Goal: Task Accomplishment & Management: Manage account settings

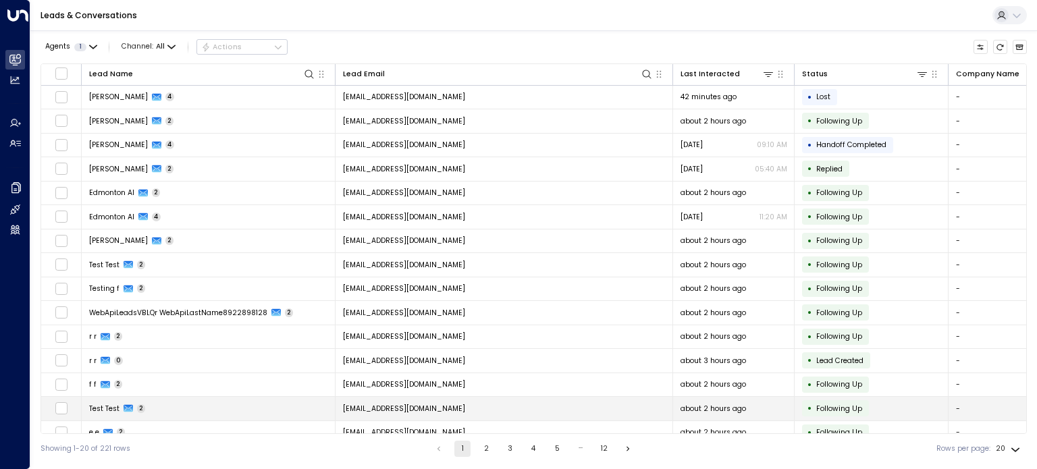
scroll to position [130, 0]
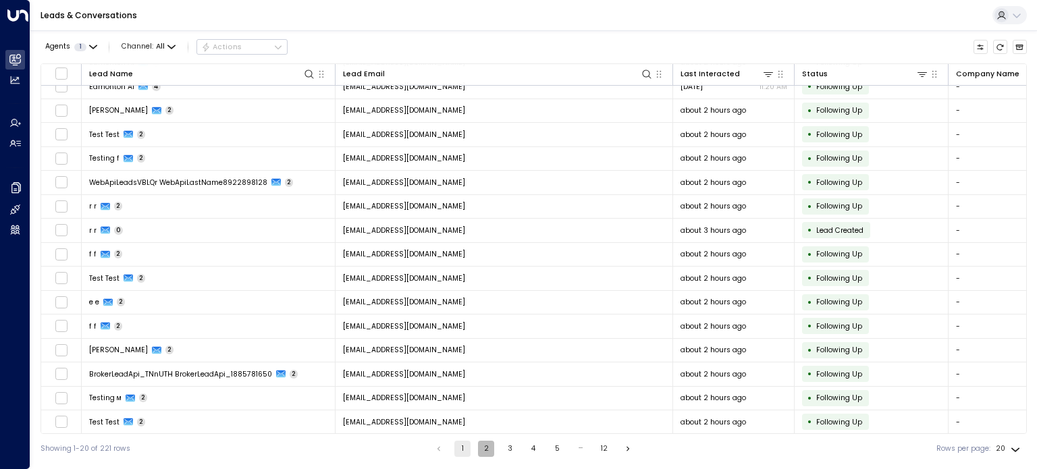
click at [481, 448] on button "2" at bounding box center [486, 449] width 16 height 16
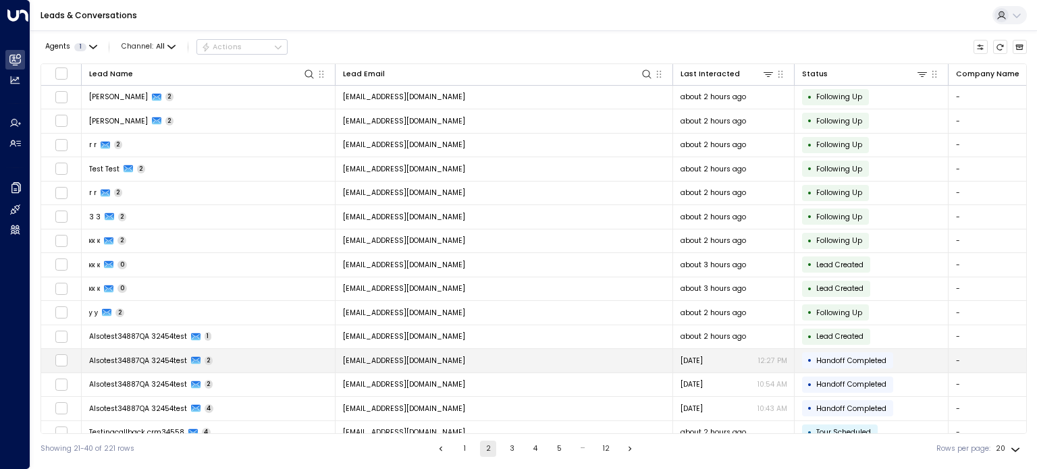
scroll to position [130, 0]
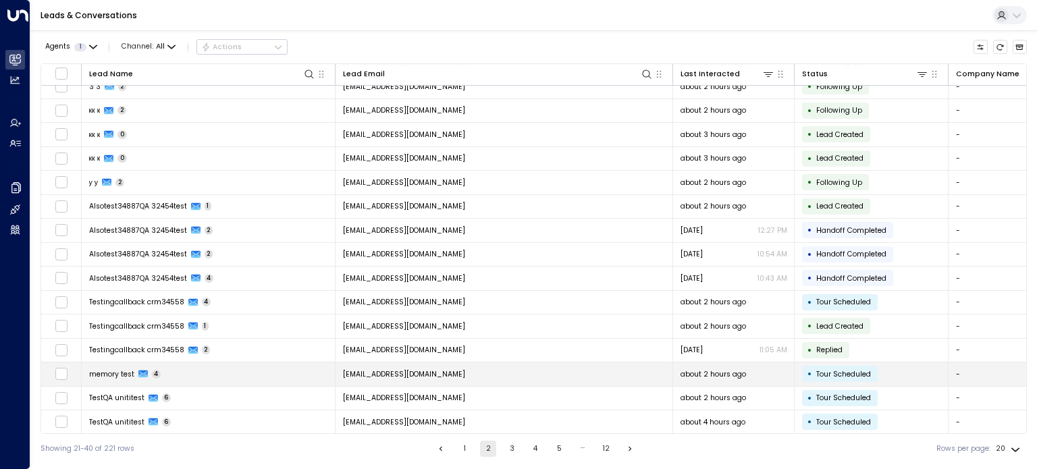
click at [137, 369] on div "memory test 4" at bounding box center [125, 374] width 72 height 10
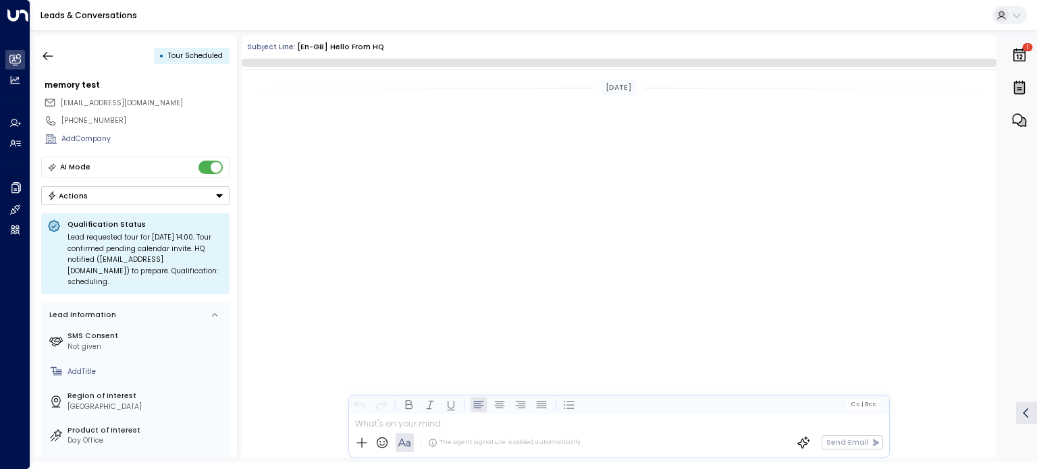
scroll to position [1473, 0]
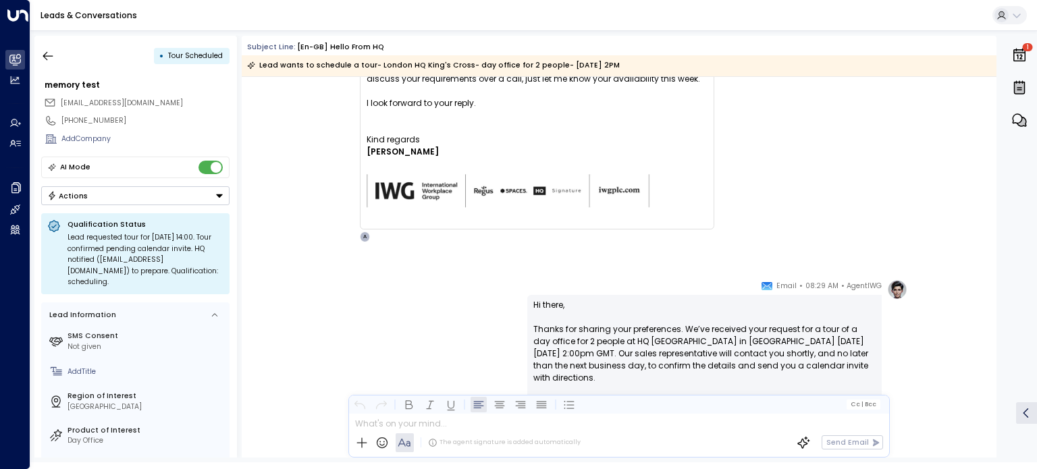
click at [108, 190] on button "Actions" at bounding box center [135, 195] width 188 height 19
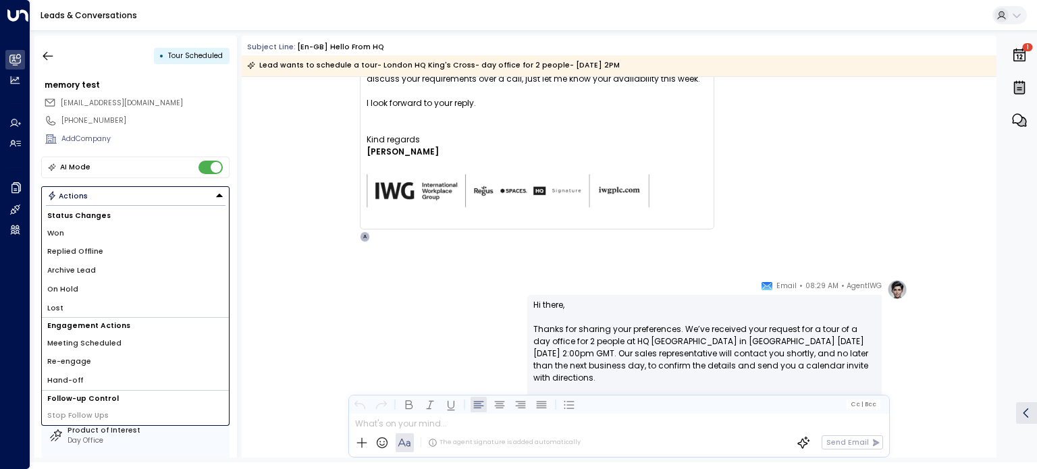
click at [95, 268] on li "Archive Lead" at bounding box center [135, 270] width 187 height 19
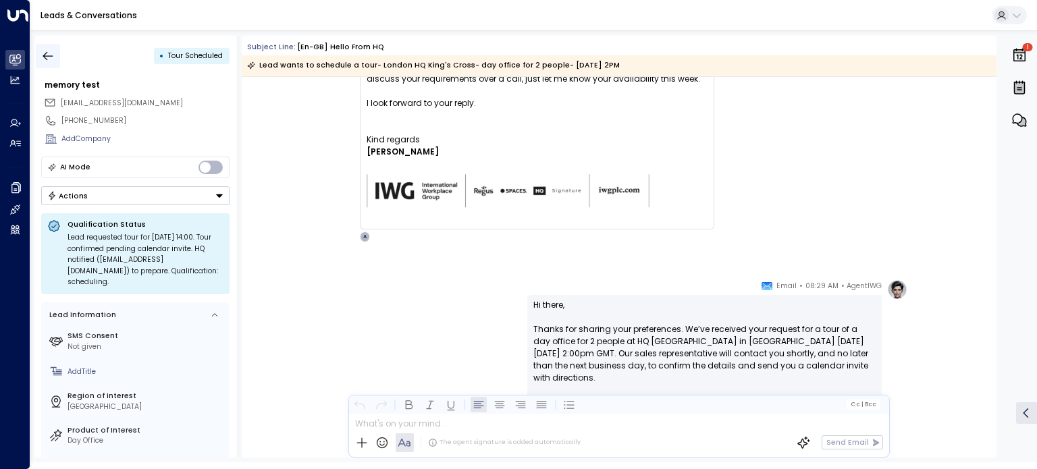
click at [47, 50] on icon "button" at bounding box center [48, 56] width 14 height 14
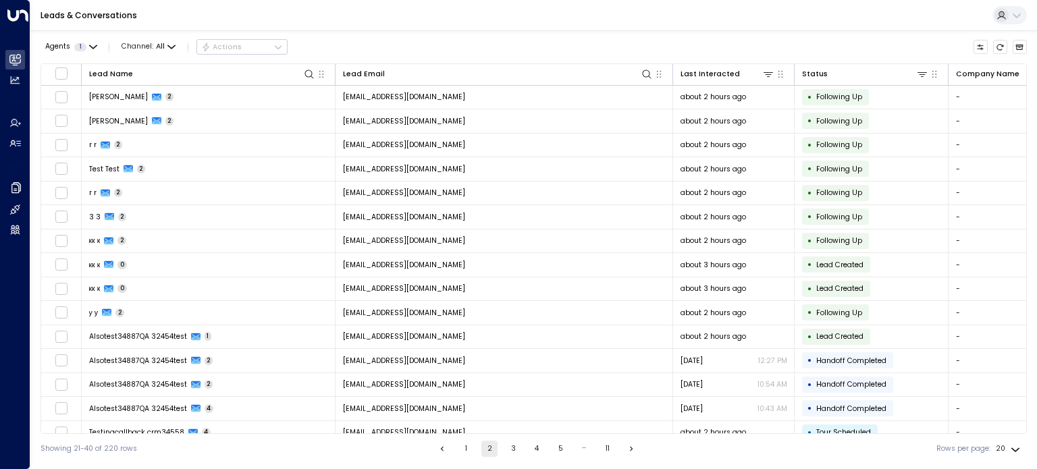
scroll to position [130, 0]
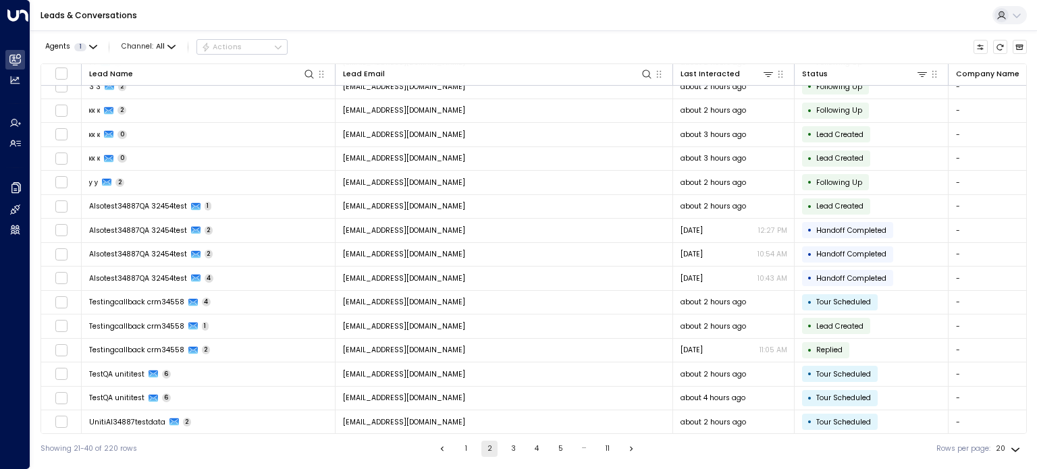
click at [465, 448] on button "1" at bounding box center [466, 449] width 16 height 16
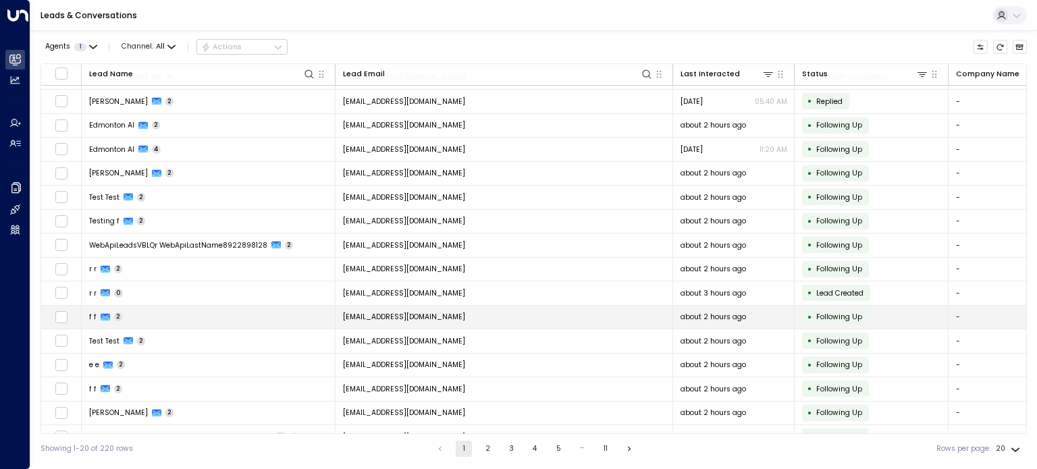
scroll to position [130, 0]
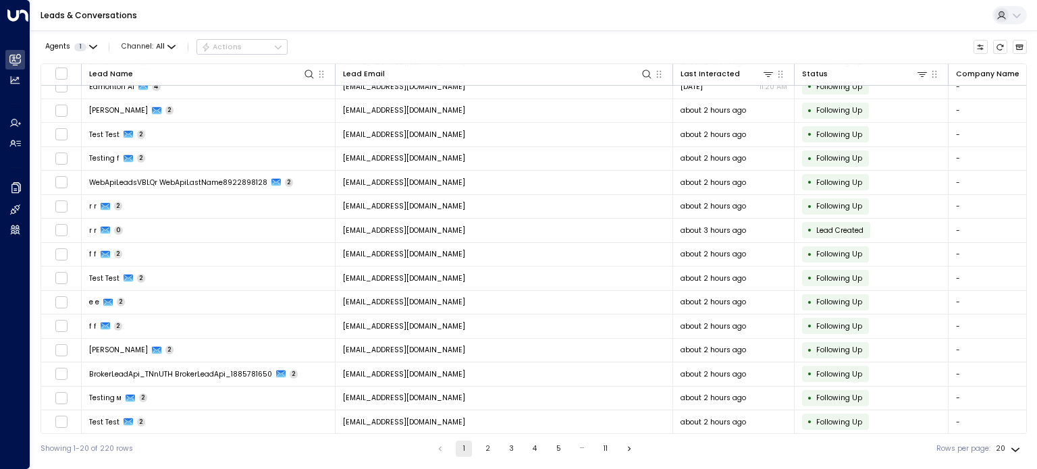
click at [484, 448] on button "2" at bounding box center [488, 449] width 16 height 16
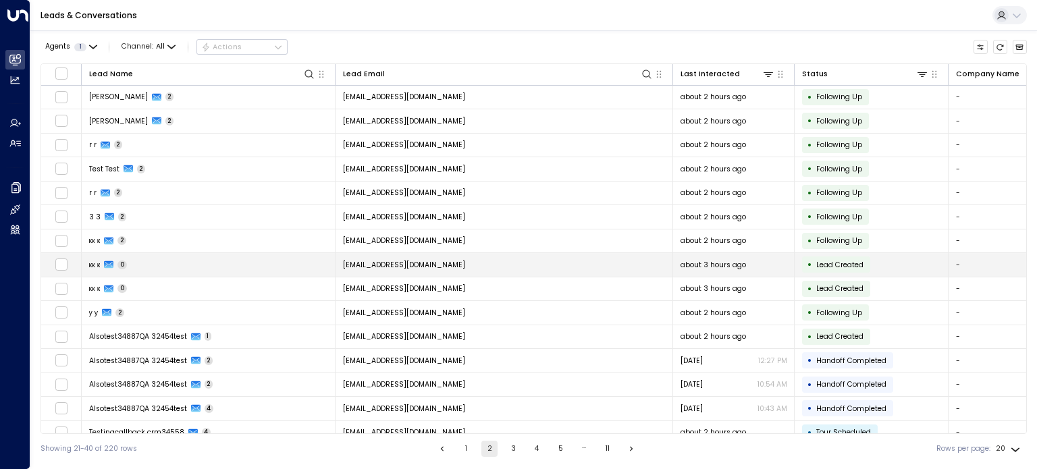
scroll to position [130, 0]
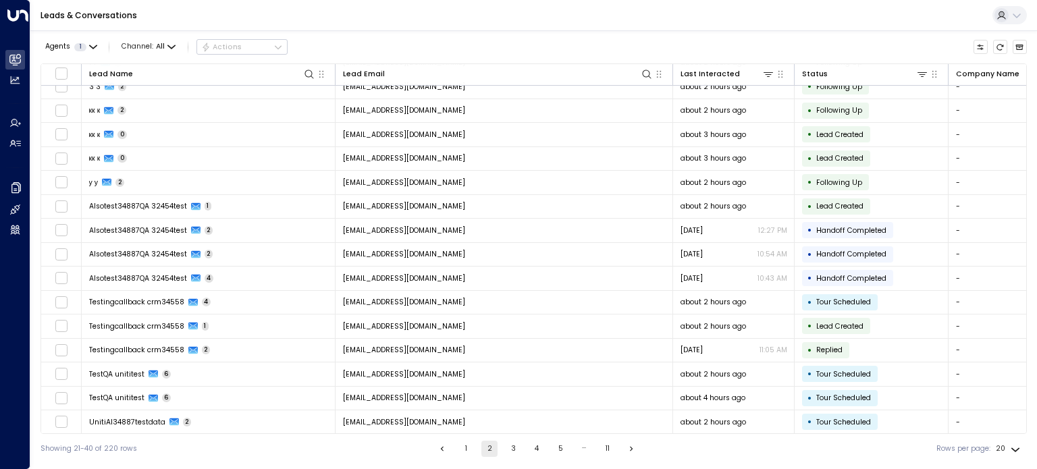
click at [505, 446] on button "3" at bounding box center [513, 449] width 16 height 16
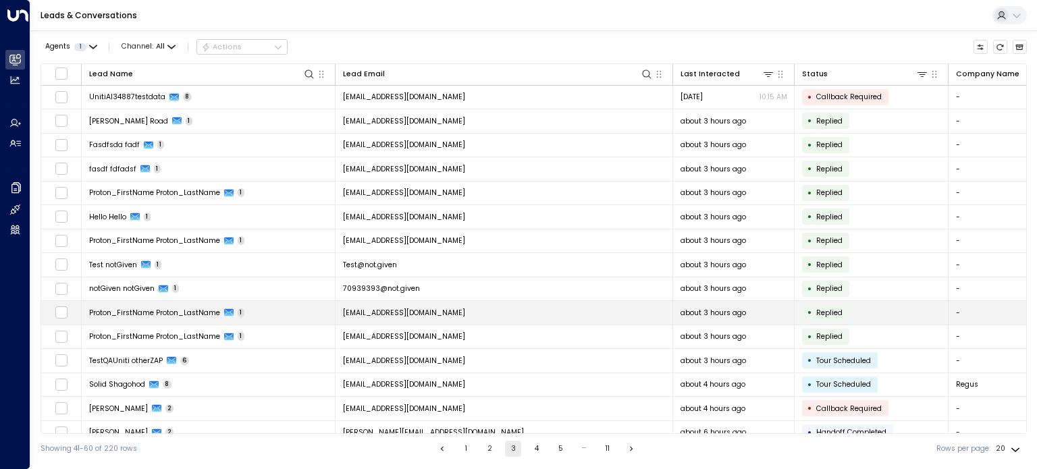
scroll to position [130, 0]
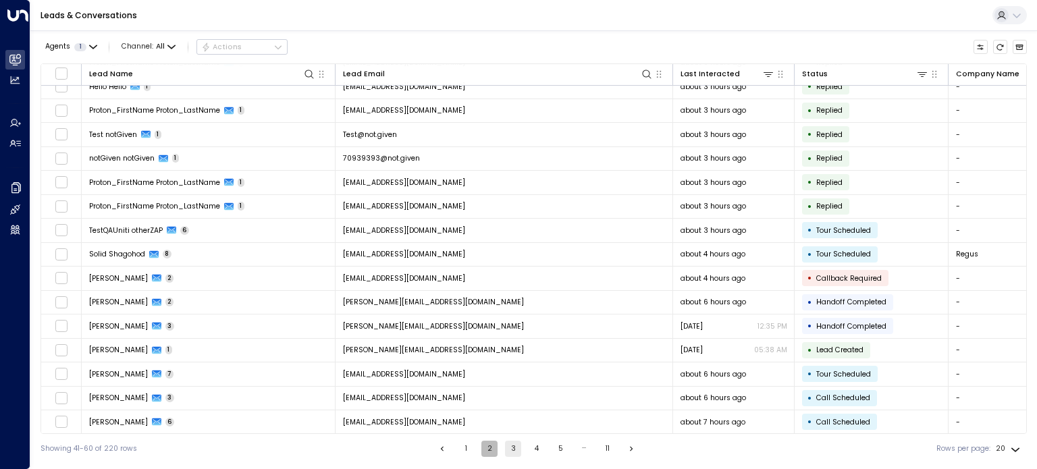
click at [492, 453] on button "2" at bounding box center [490, 449] width 16 height 16
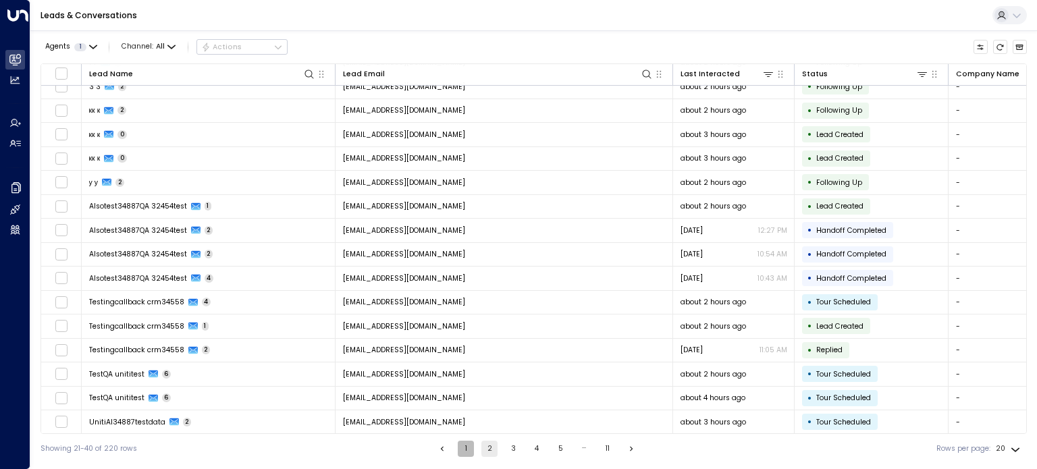
click at [463, 450] on button "1" at bounding box center [466, 449] width 16 height 16
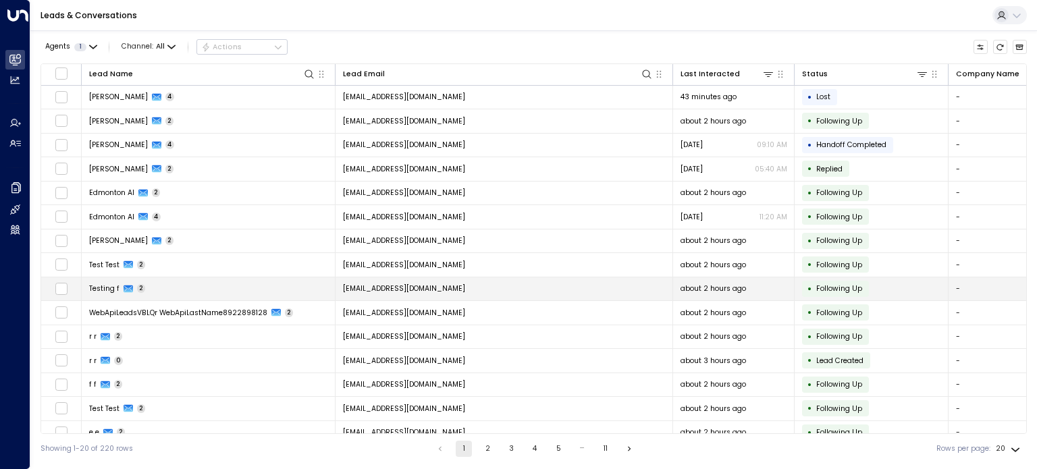
scroll to position [130, 0]
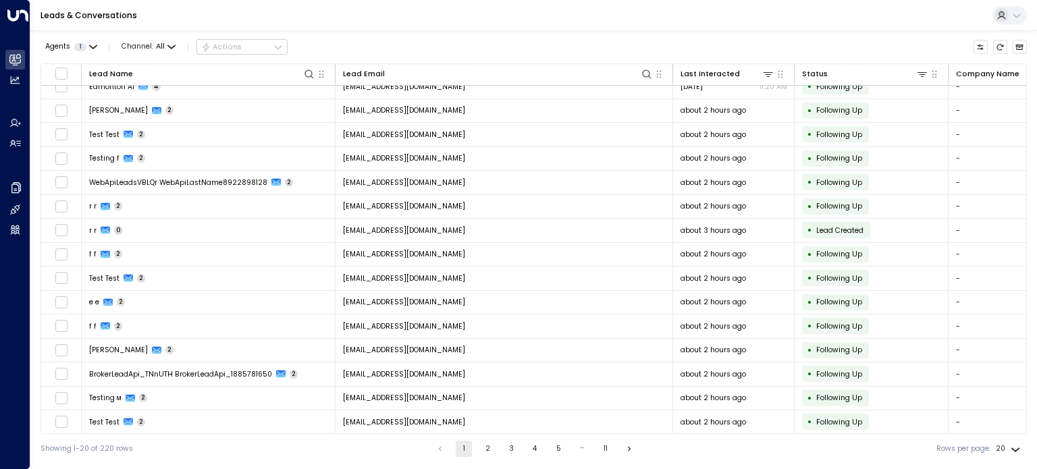
click at [488, 446] on button "2" at bounding box center [488, 449] width 16 height 16
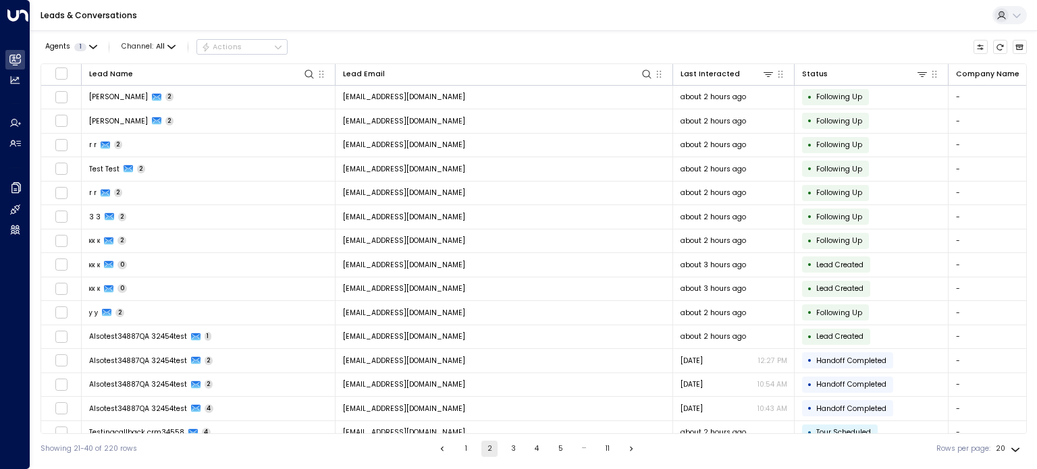
click at [511, 445] on button "3" at bounding box center [513, 449] width 16 height 16
